Goal: Complete application form

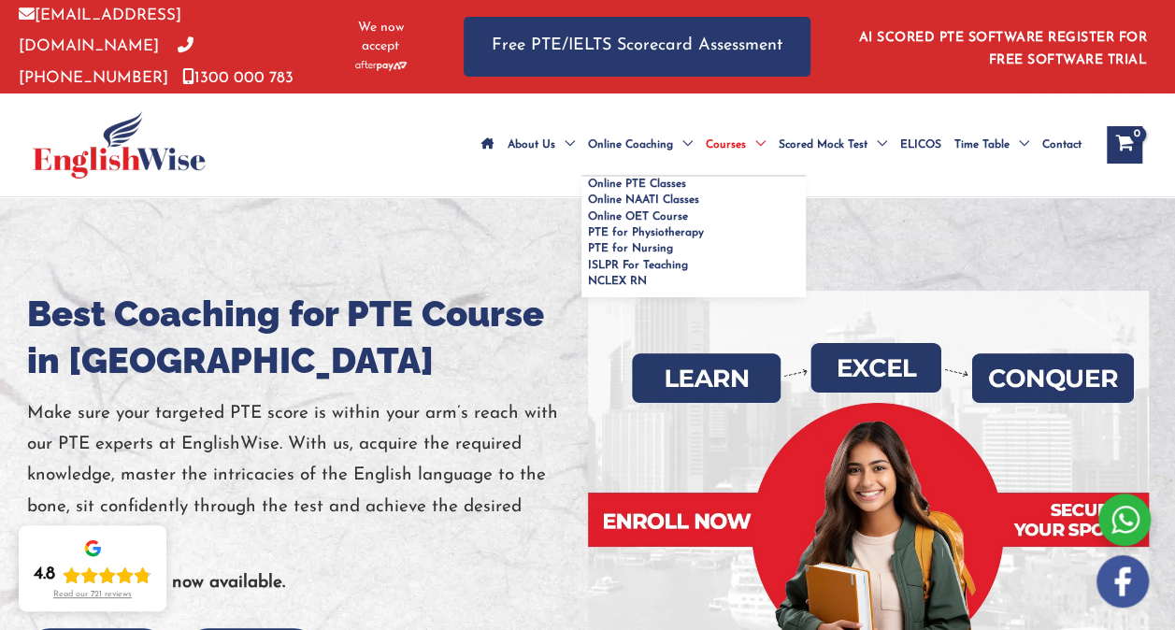
click at [673, 118] on span "Menu Toggle" at bounding box center [683, 144] width 20 height 65
click at [588, 254] on span "PTE for Nursing" at bounding box center [630, 248] width 85 height 11
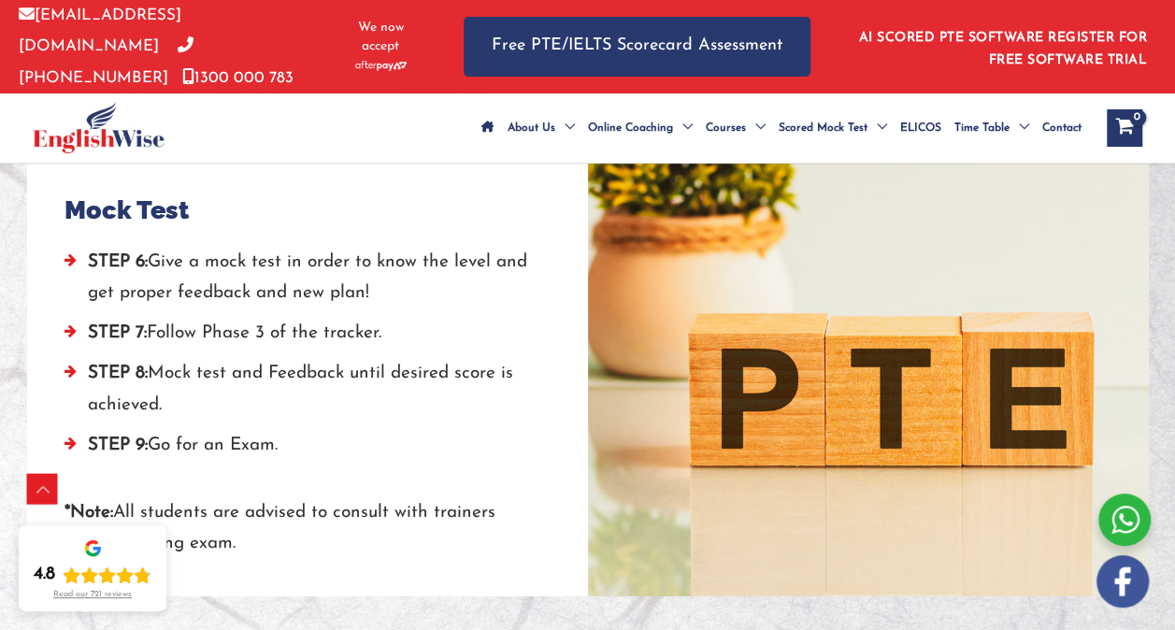
scroll to position [2536, 0]
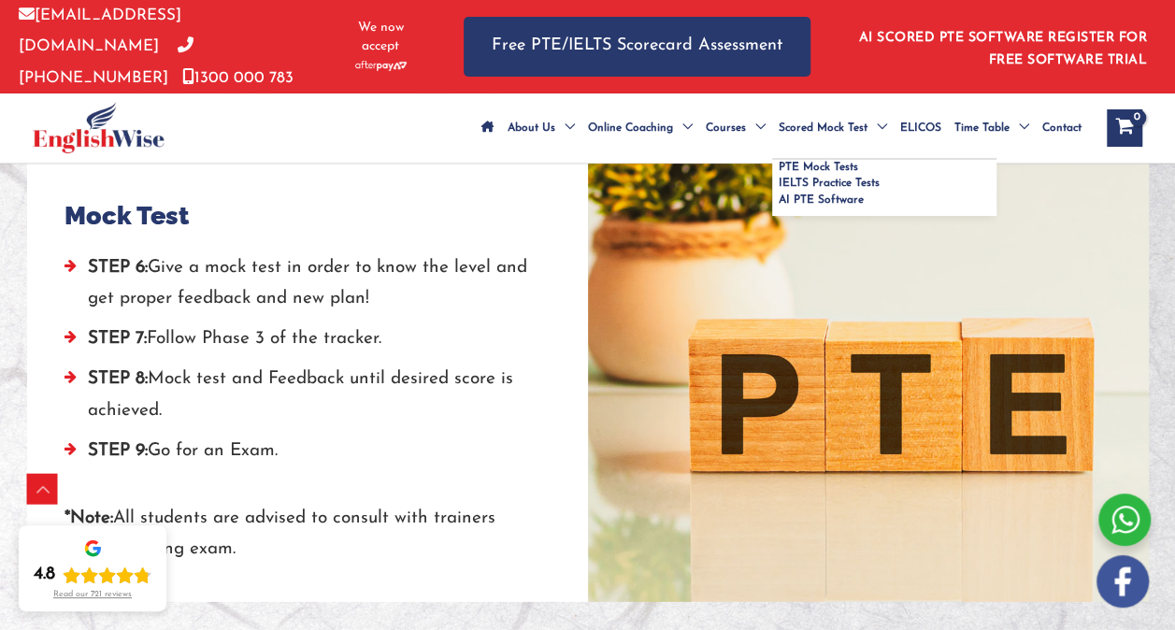
click at [867, 118] on span "Menu Toggle" at bounding box center [877, 127] width 20 height 65
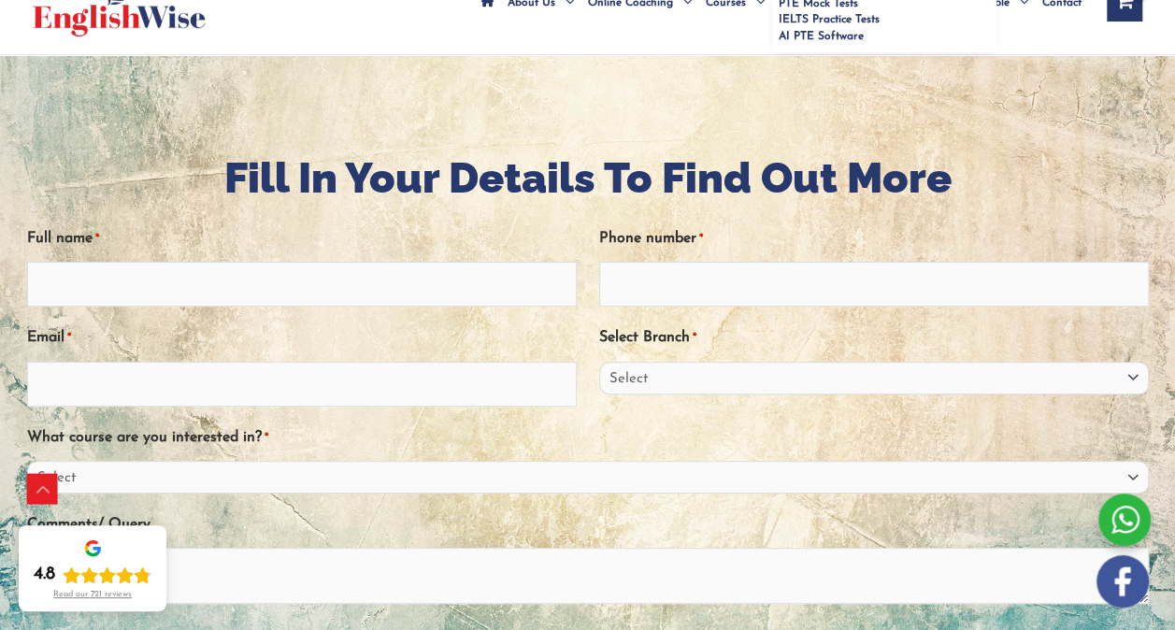
scroll to position [0, 0]
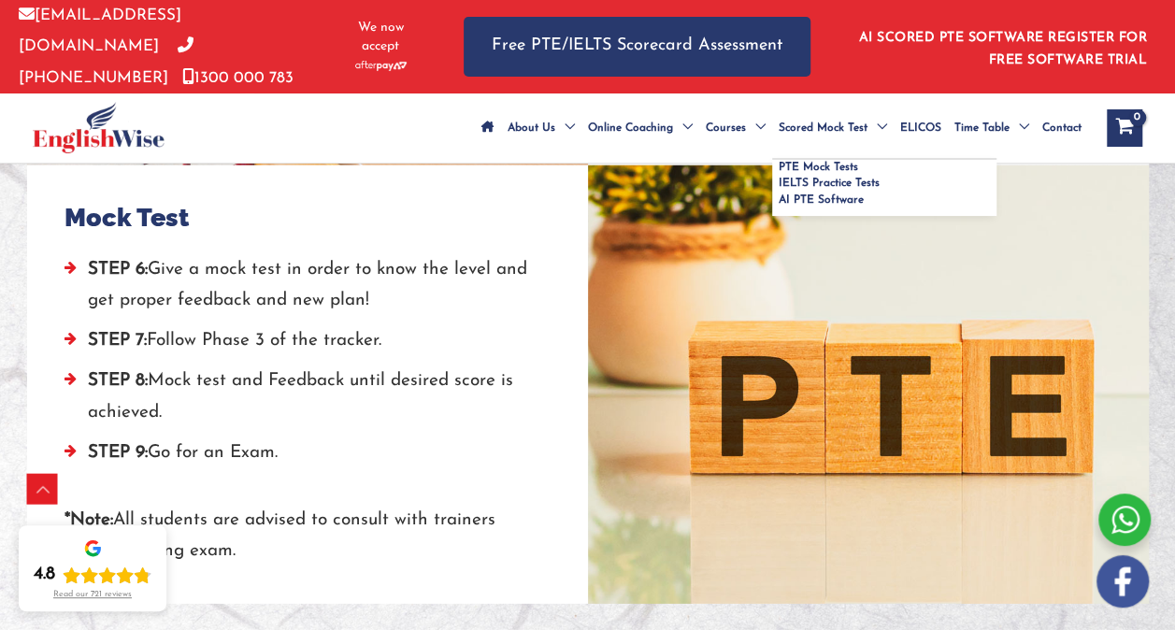
scroll to position [2536, 0]
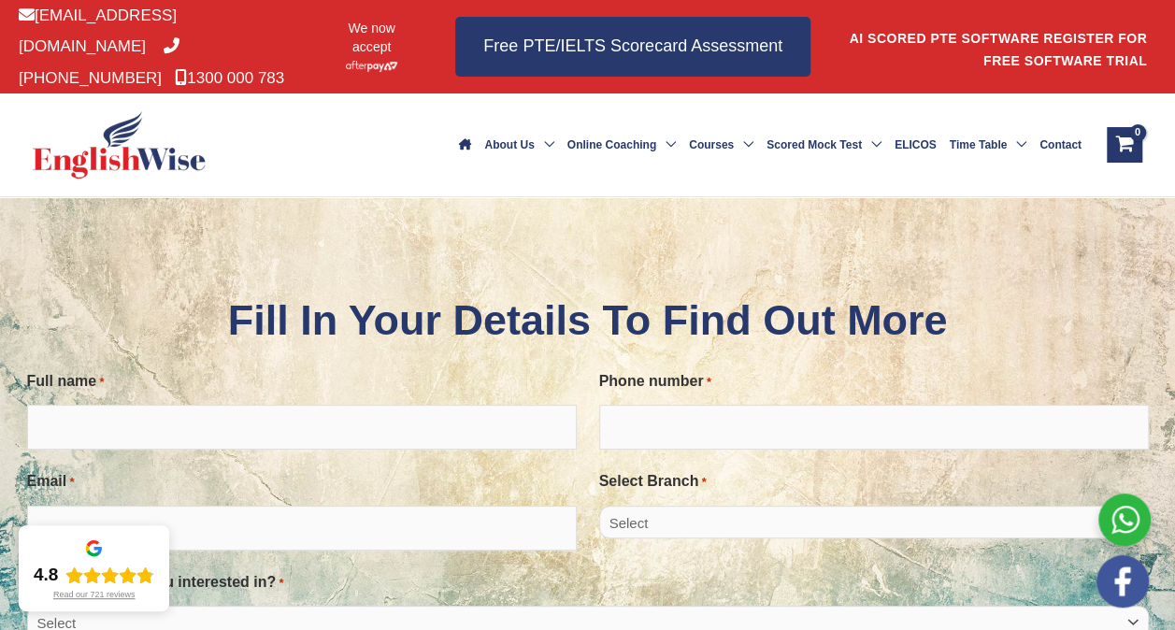
click at [936, 125] on span "ELICOS" at bounding box center [915, 144] width 42 height 65
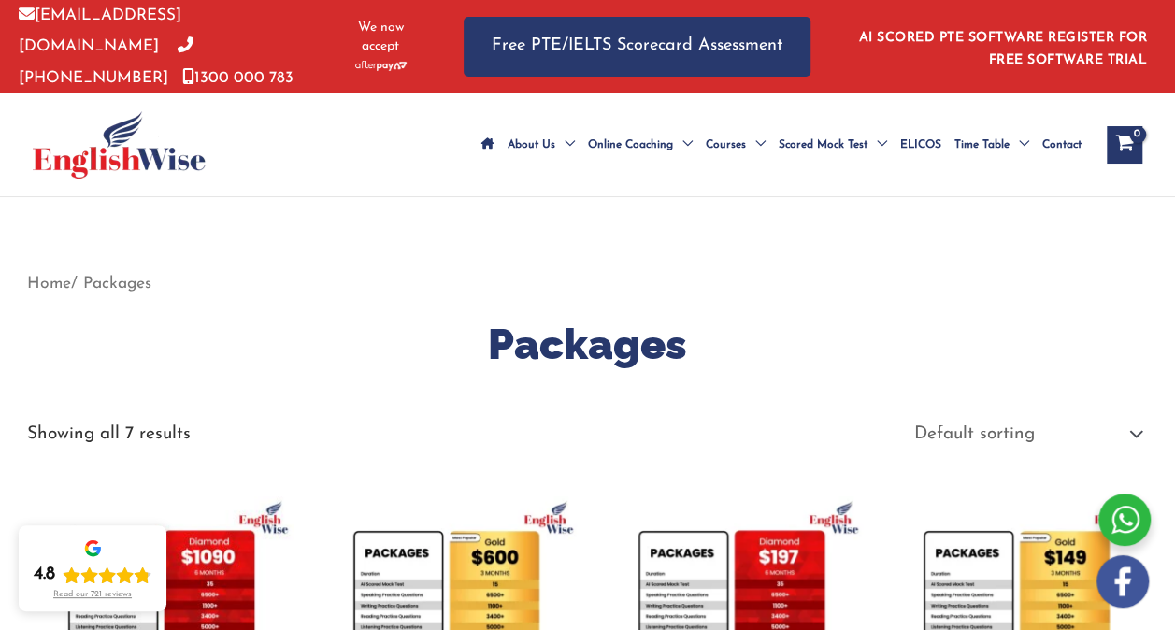
click at [49, 292] on link "Home" at bounding box center [49, 284] width 44 height 16
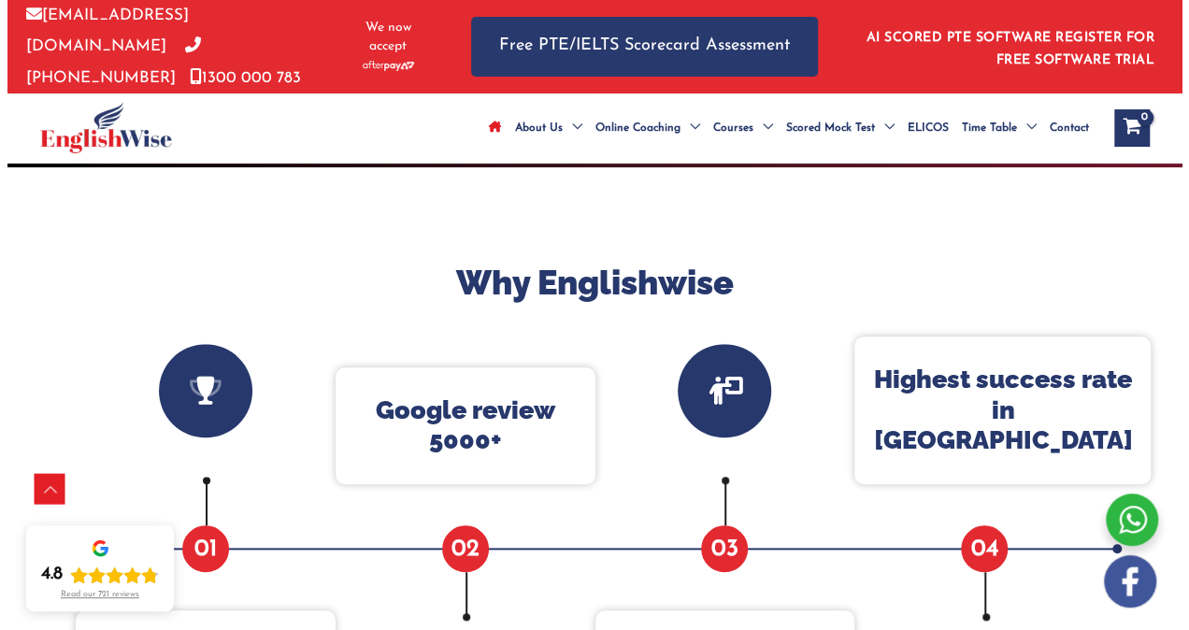
scroll to position [589, 0]
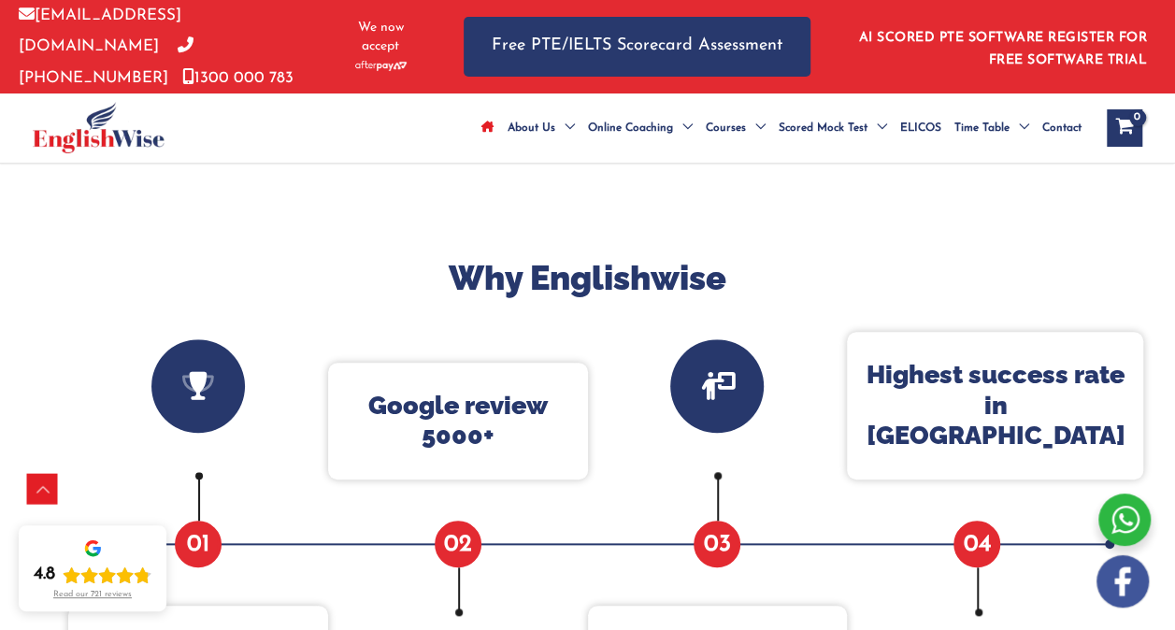
click at [110, 581] on icon "Rating: 4.8 out of 5" at bounding box center [107, 575] width 17 height 16
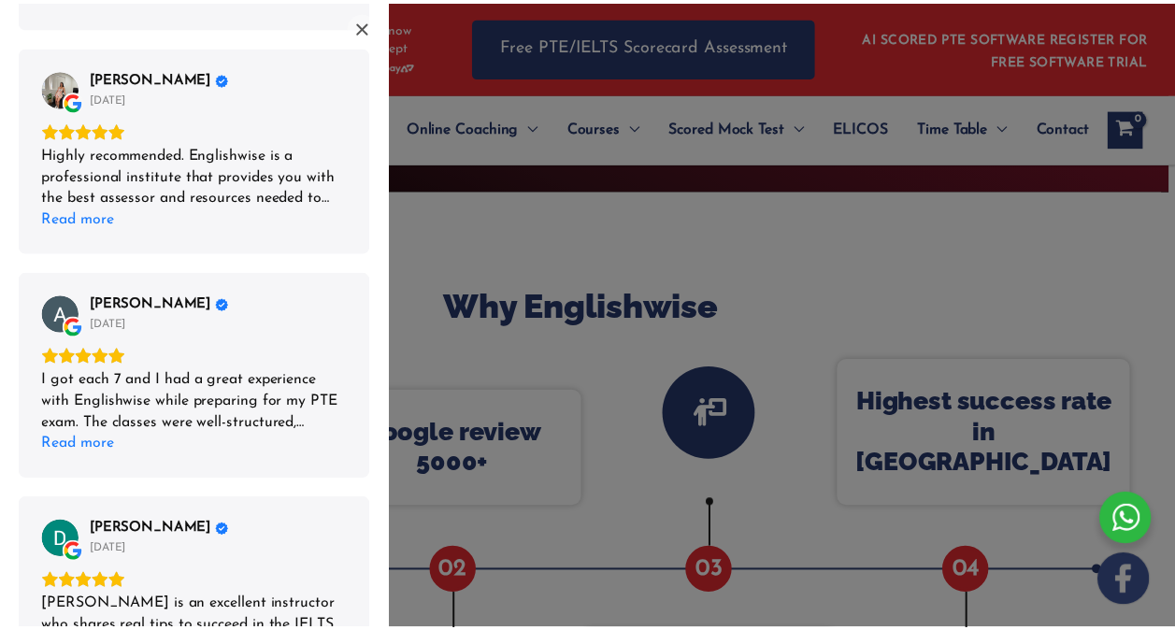
scroll to position [1500, 0]
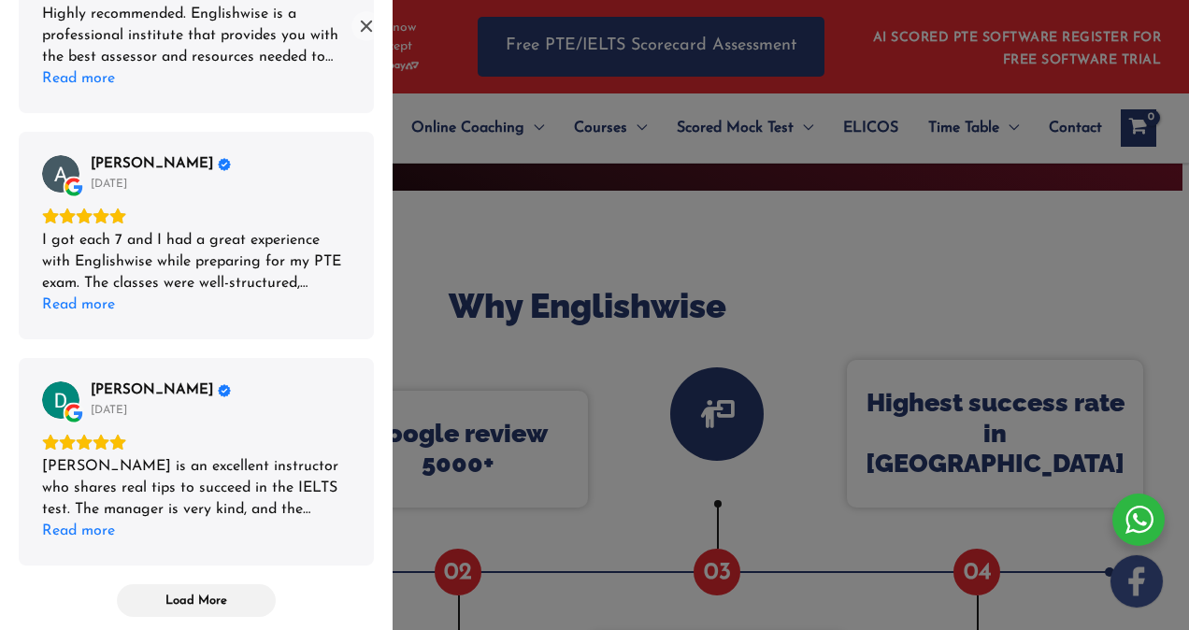
click at [894, 253] on div "List of reviews" at bounding box center [594, 315] width 1189 height 630
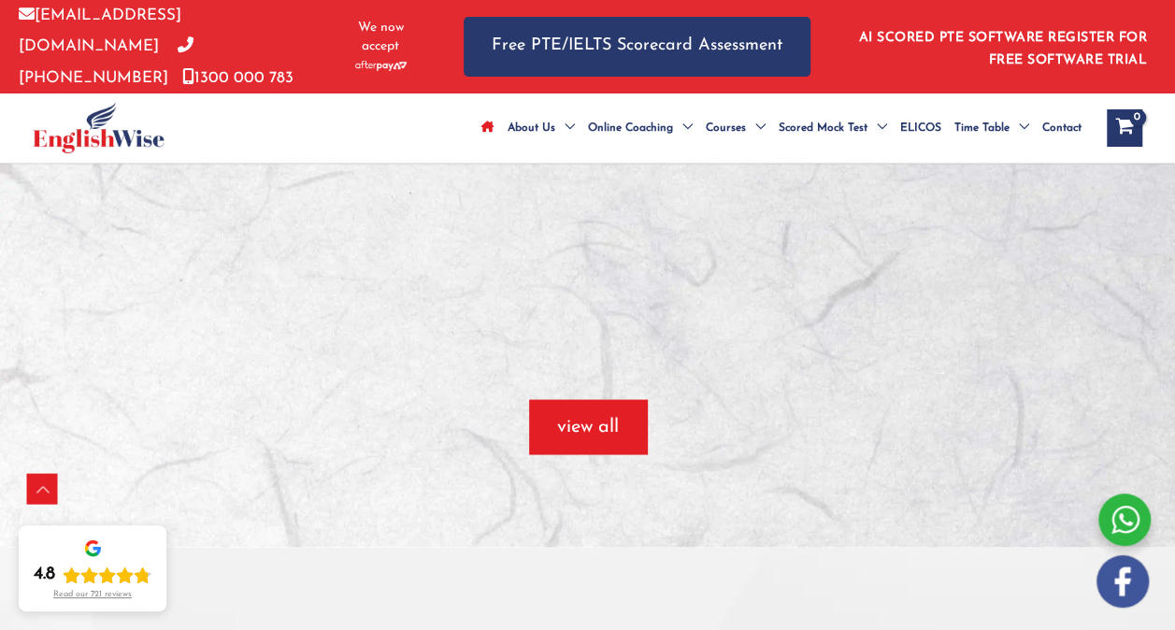
scroll to position [1570, 0]
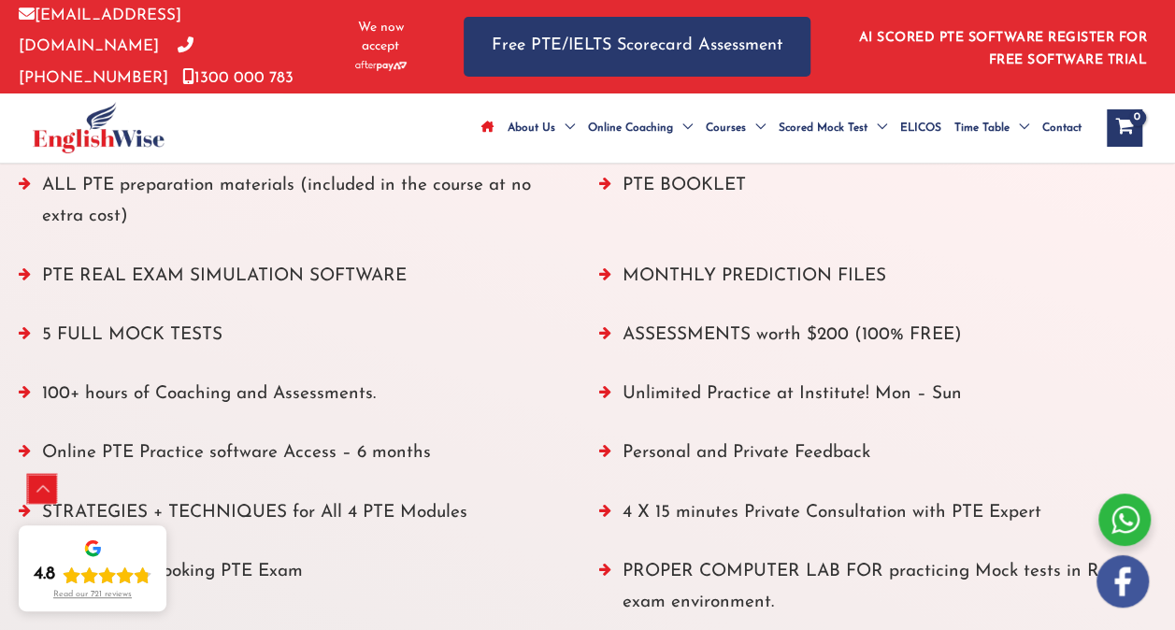
click at [43, 490] on div "Scroll to Top" at bounding box center [43, 490] width 30 height 30
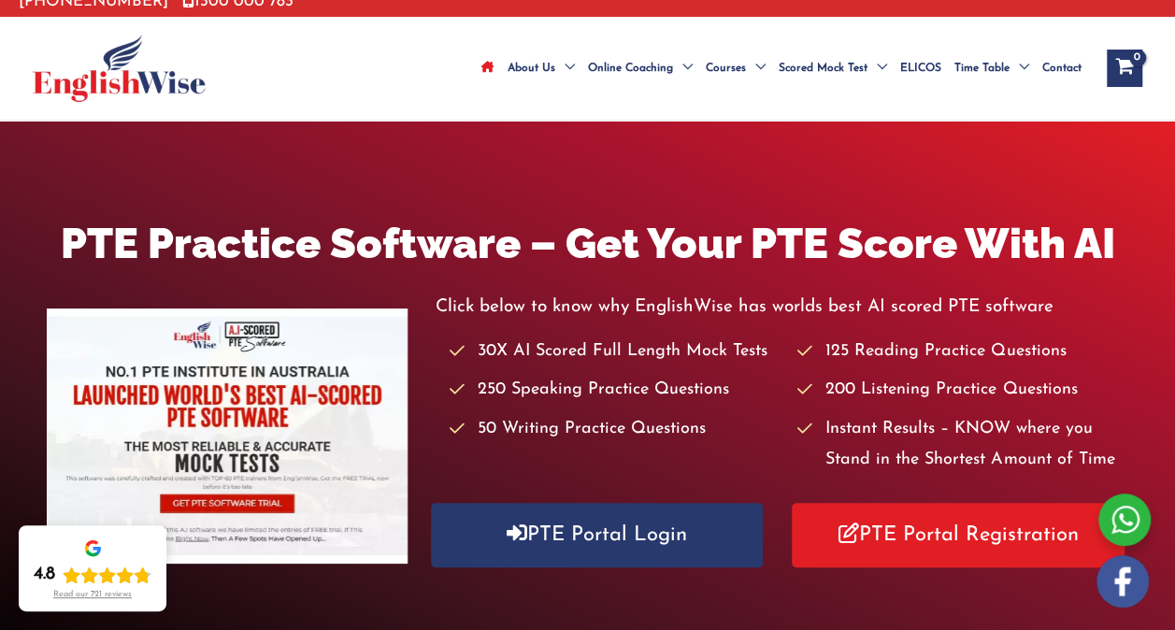
scroll to position [0, 0]
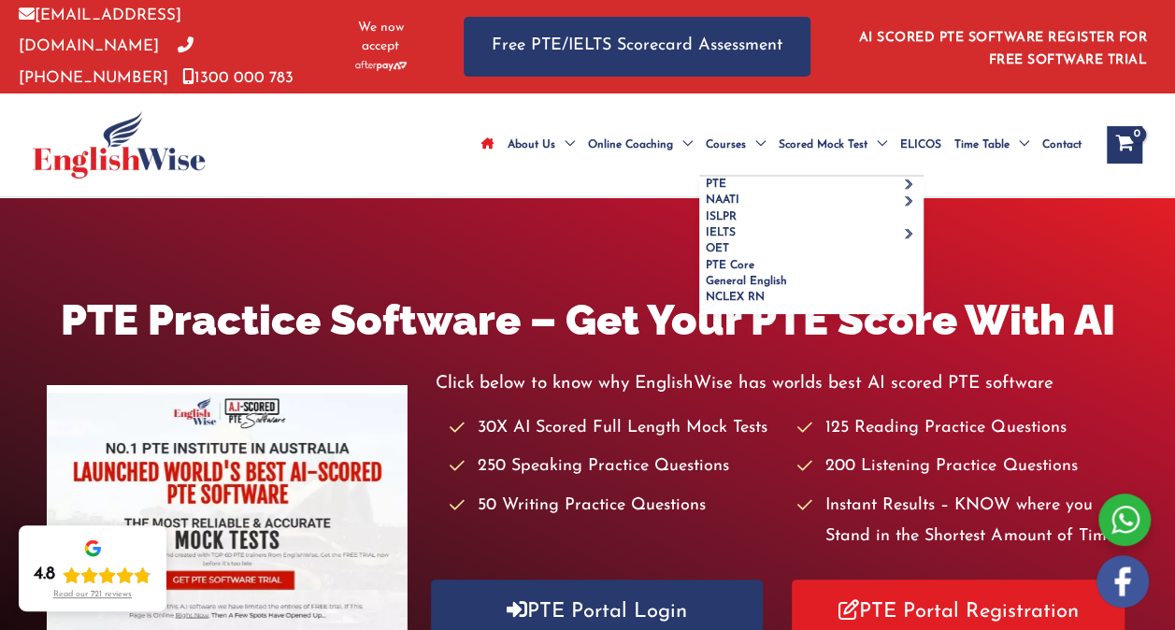
click at [746, 124] on span "Menu Toggle" at bounding box center [756, 144] width 20 height 65
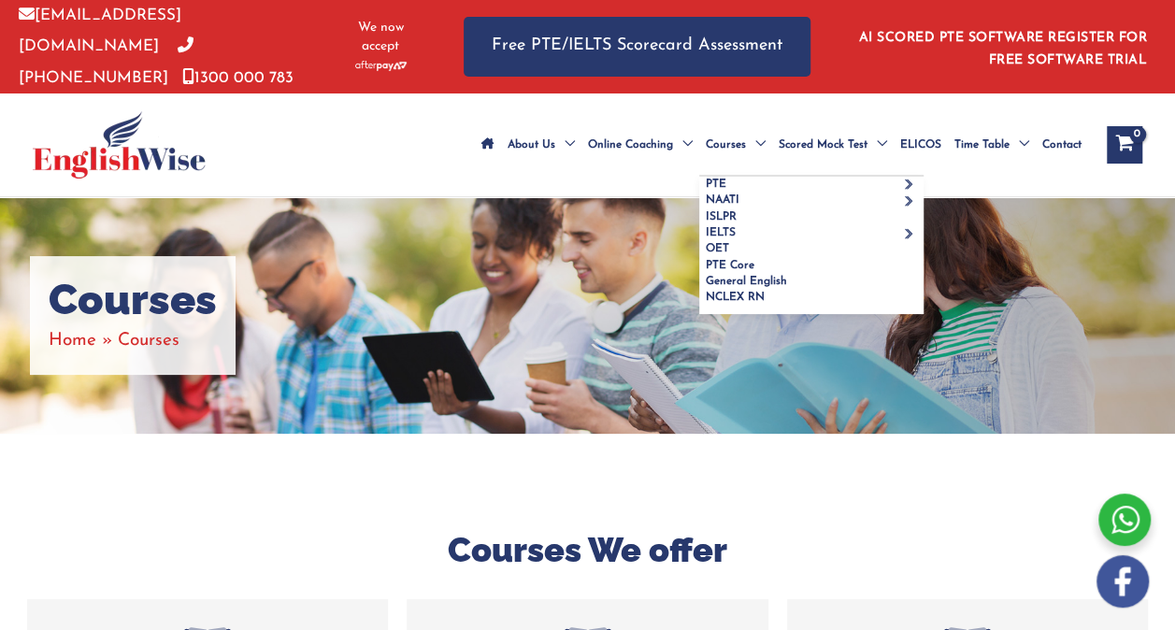
click at [746, 120] on span "Menu Toggle" at bounding box center [756, 144] width 20 height 65
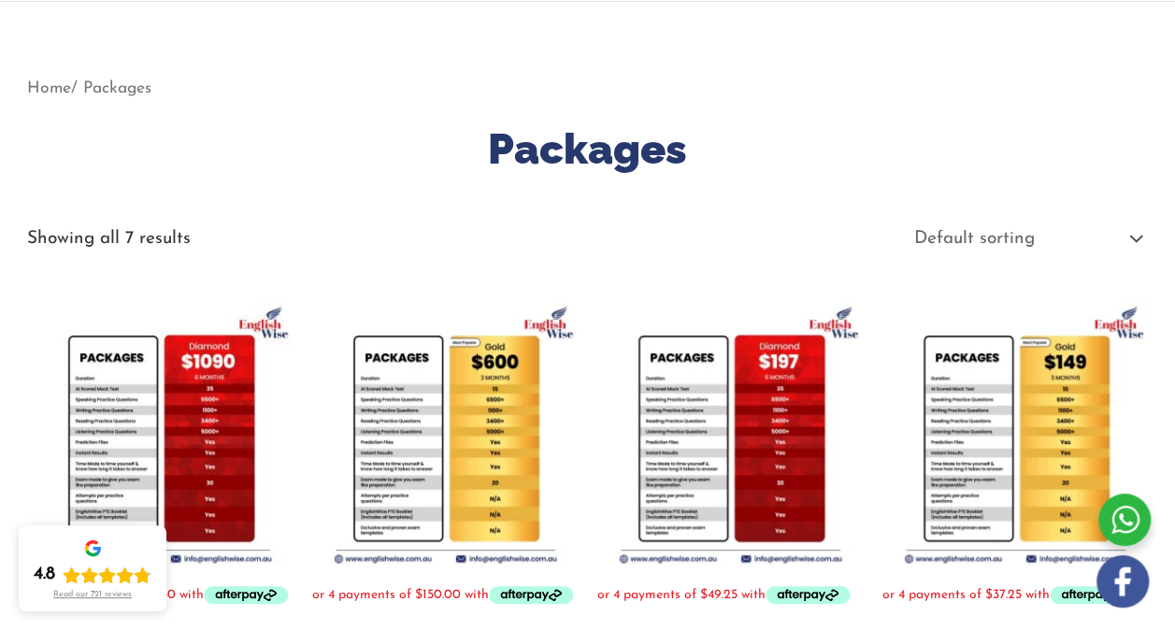
scroll to position [197, 0]
click at [1136, 256] on select "Default sorting Sort by popularity Sort by latest Sort by price: low to high So…" at bounding box center [1022, 237] width 250 height 37
click at [1135, 256] on select "Default sorting Sort by popularity Sort by latest Sort by price: low to high So…" at bounding box center [1022, 237] width 250 height 37
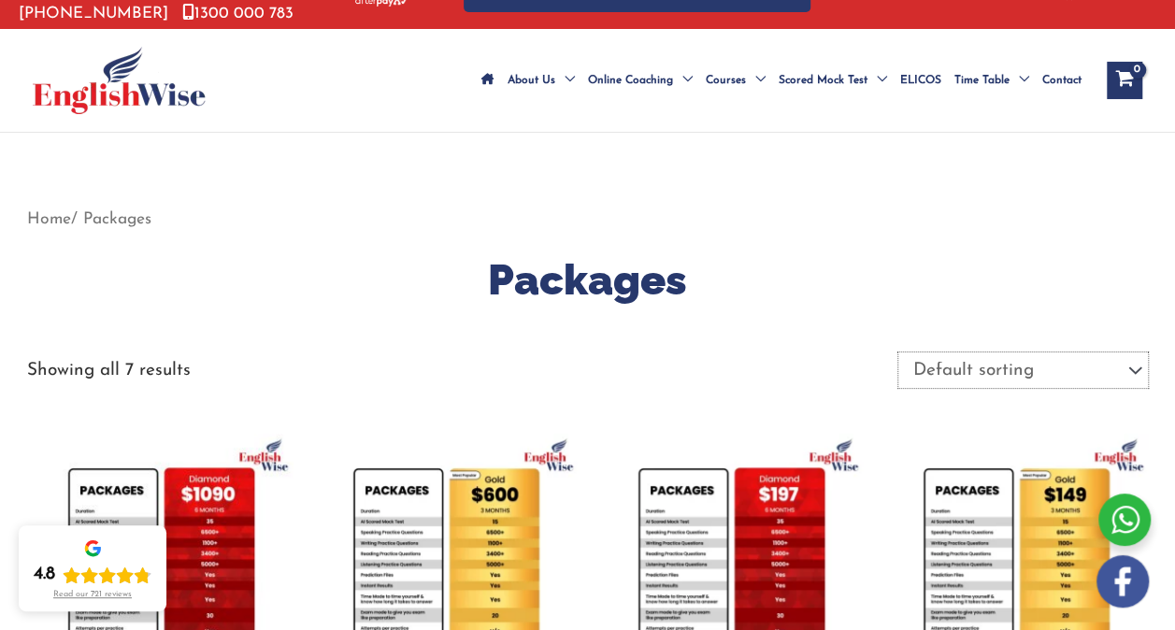
scroll to position [0, 0]
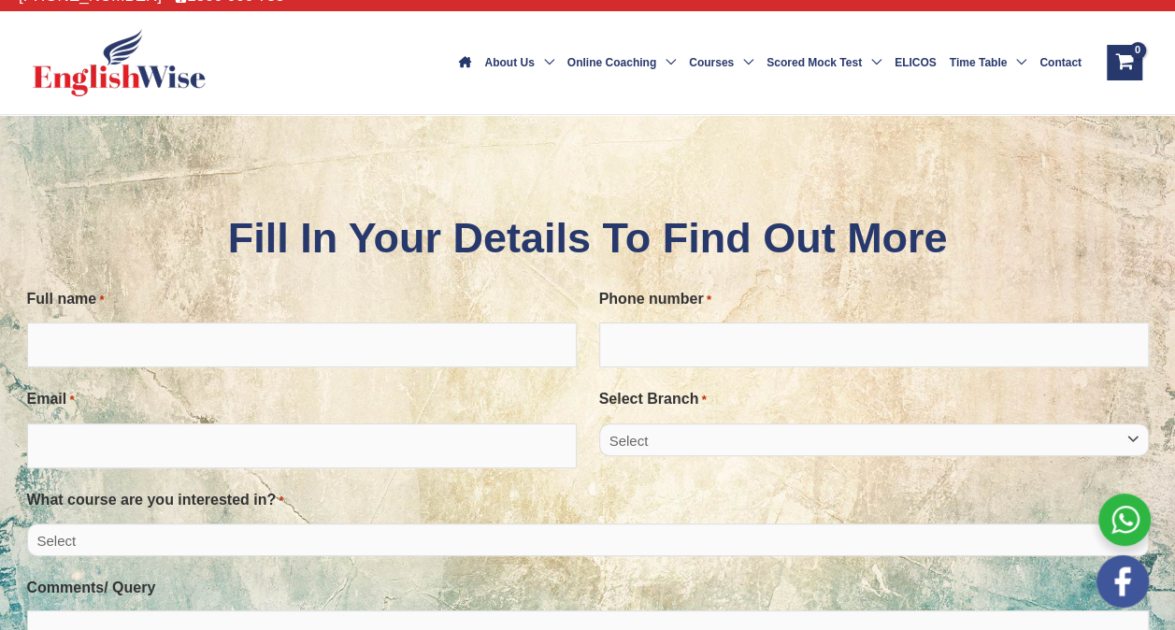
scroll to position [84, 0]
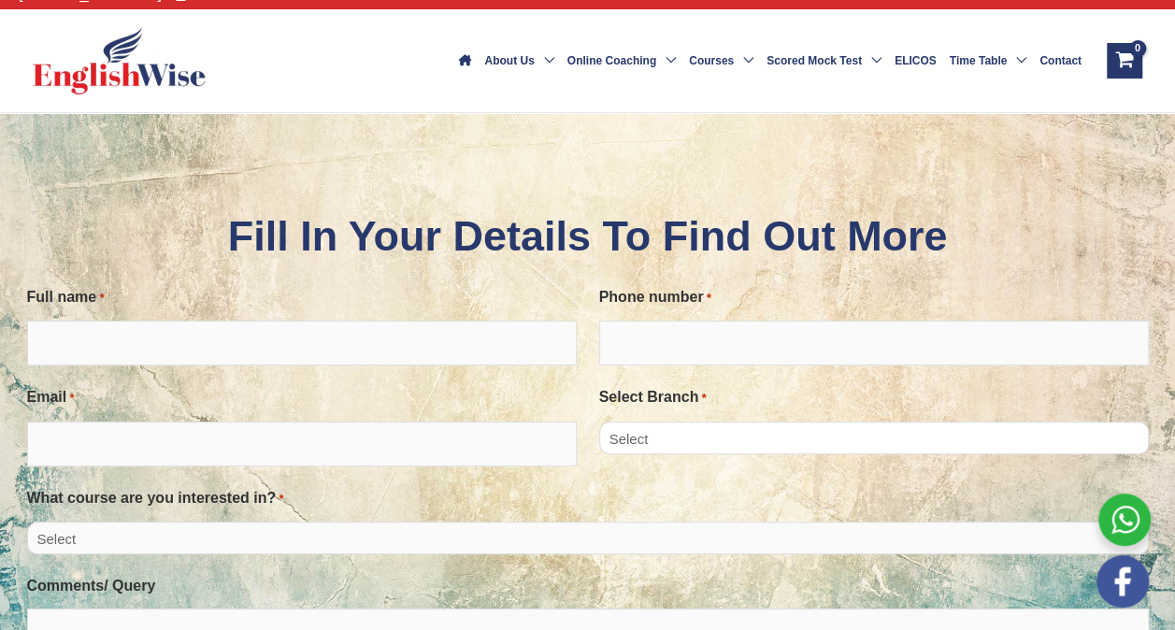
click at [1003, 454] on select "Select [GEOGRAPHIC_DATA] [GEOGRAPHIC_DATA] [GEOGRAPHIC_DATA] EnglishWise Global…" at bounding box center [874, 437] width 550 height 33
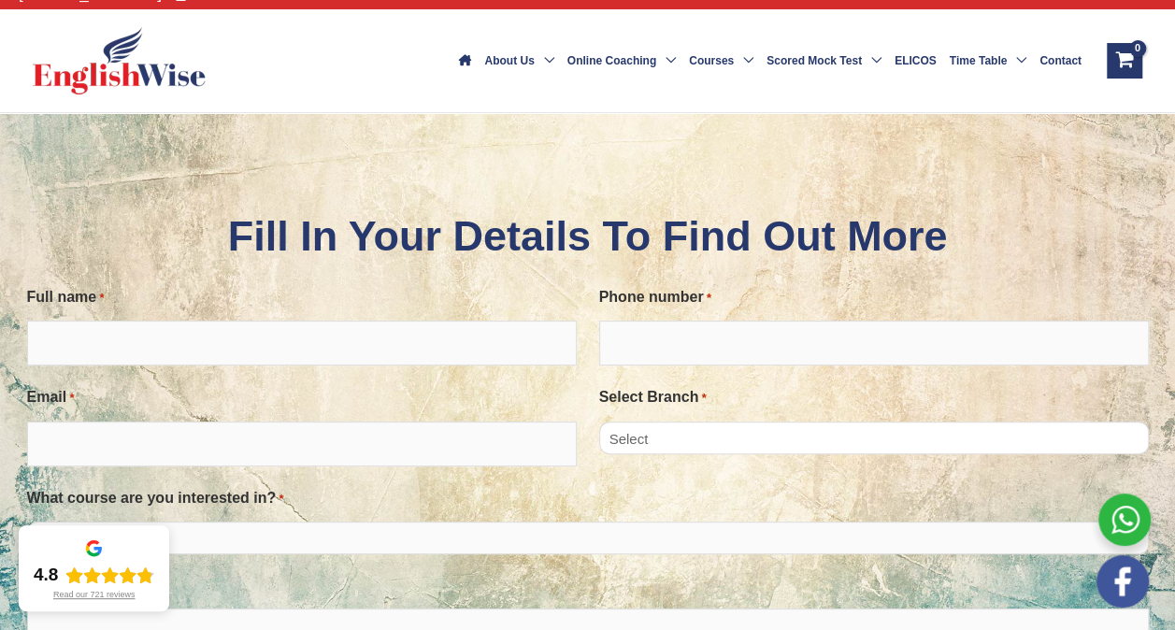
select select "Sydney Parramatta"
click at [599, 442] on select "Select [GEOGRAPHIC_DATA] [GEOGRAPHIC_DATA] [GEOGRAPHIC_DATA] EnglishWise Global…" at bounding box center [874, 437] width 550 height 33
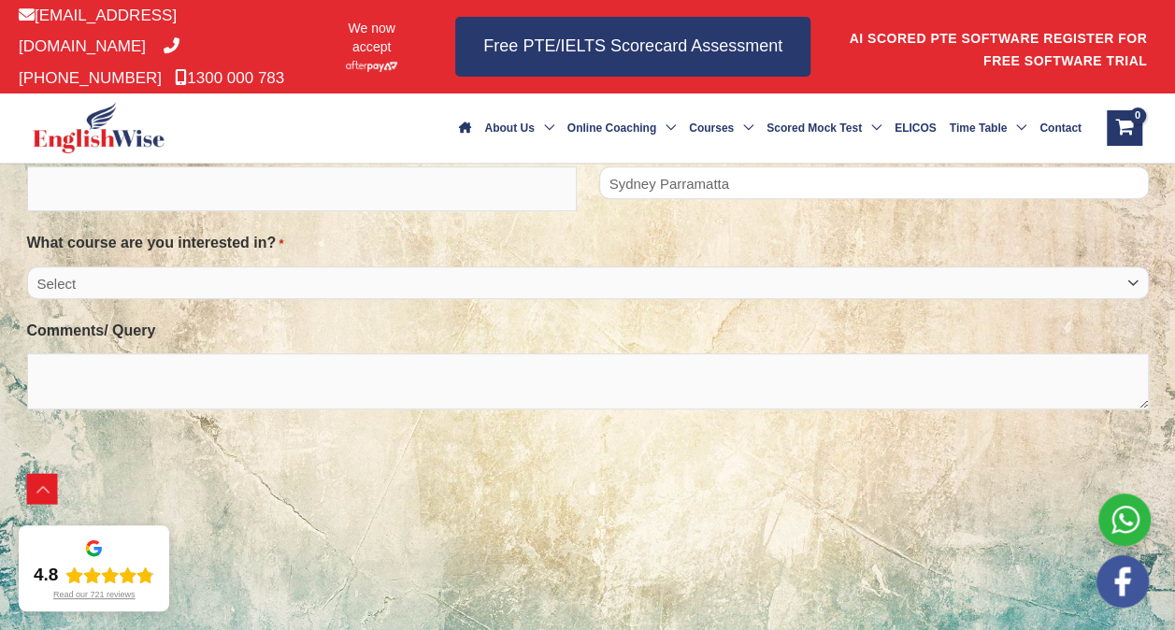
scroll to position [342, 0]
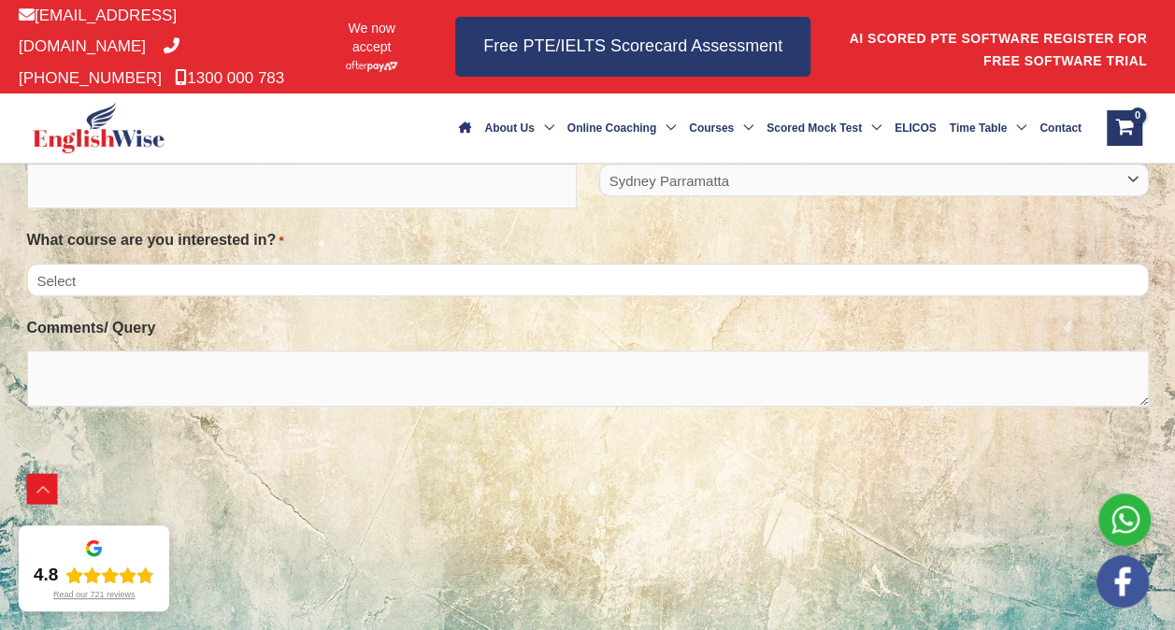
click at [1124, 296] on select "Select PTE NAATI IELTS OET General English" at bounding box center [587, 280] width 1121 height 33
select select "PTE"
click at [27, 283] on select "Select PTE NAATI IELTS OET General English" at bounding box center [587, 280] width 1121 height 33
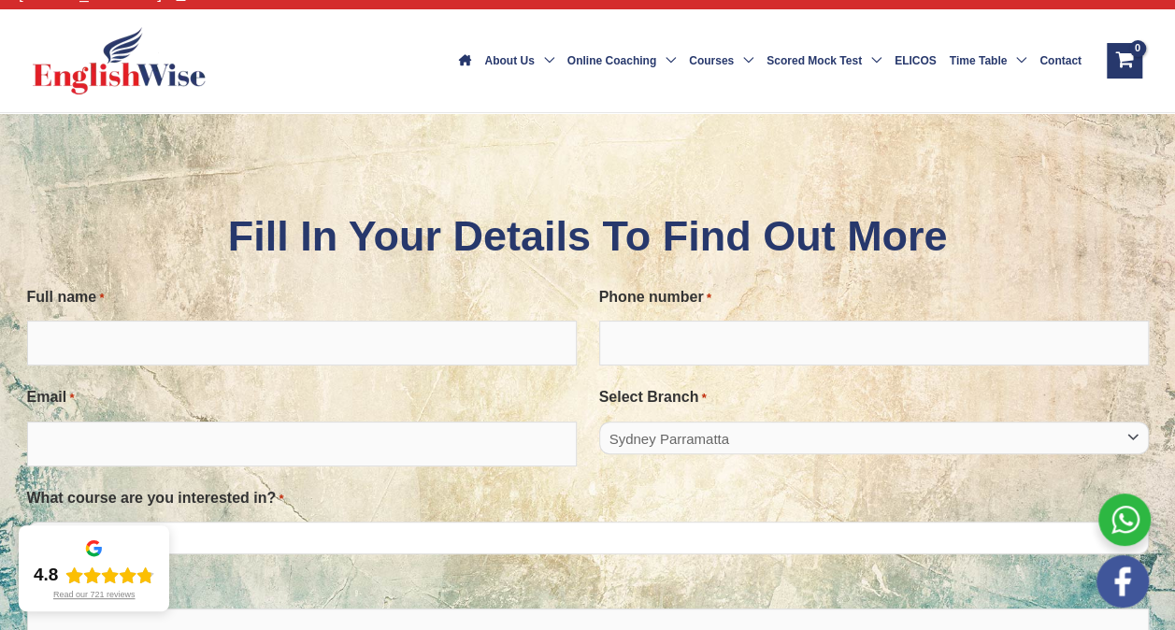
scroll to position [142, 0]
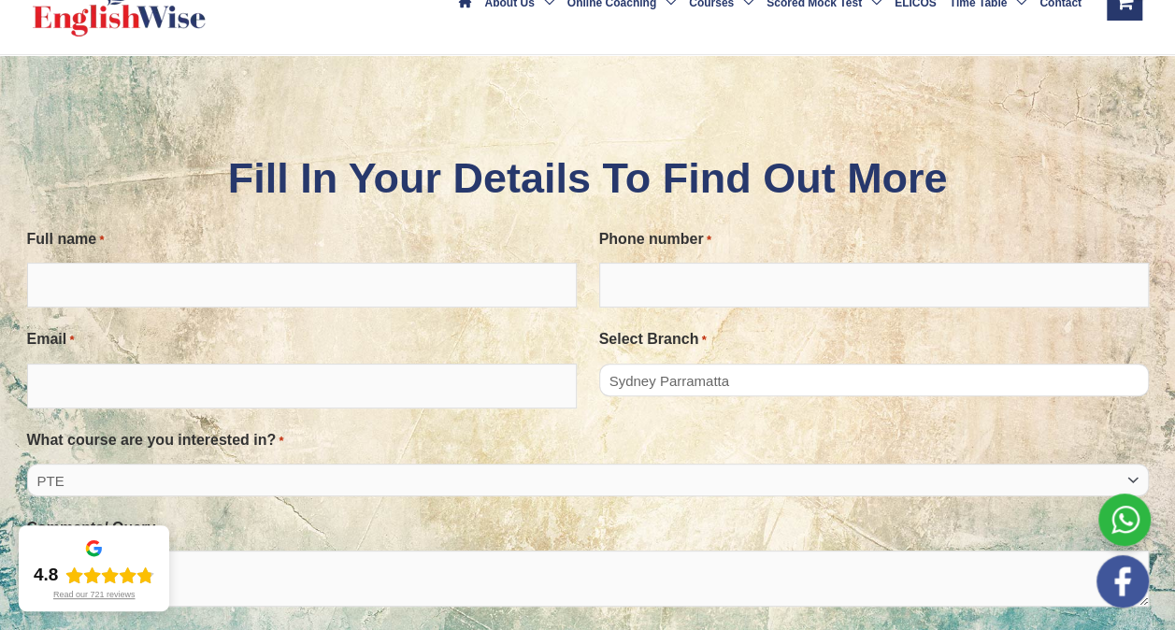
click at [1133, 393] on select "Select [GEOGRAPHIC_DATA] [GEOGRAPHIC_DATA] [GEOGRAPHIC_DATA] EnglishWise Global…" at bounding box center [874, 380] width 550 height 33
click at [599, 383] on select "Select [GEOGRAPHIC_DATA] [GEOGRAPHIC_DATA] [GEOGRAPHIC_DATA] EnglishWise Global…" at bounding box center [874, 380] width 550 height 33
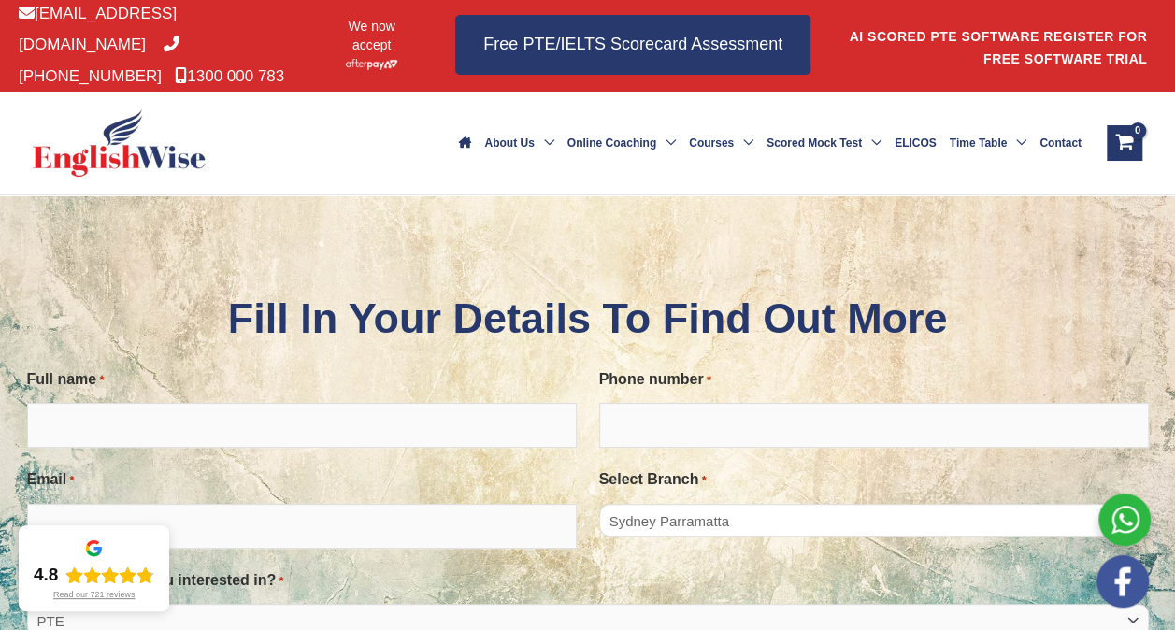
scroll to position [0, 0]
